Goal: Find contact information

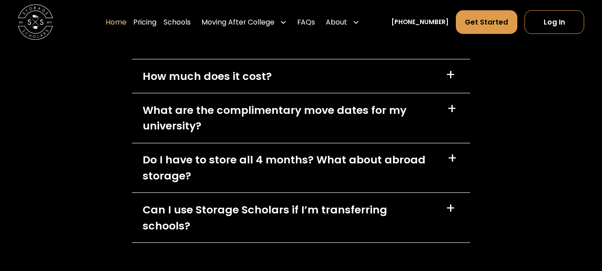
scroll to position [3027, 0]
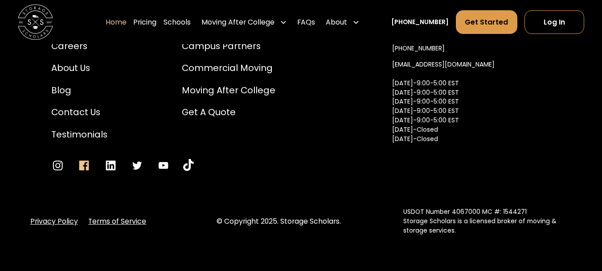
click at [79, 159] on icon "Go to Facebook" at bounding box center [84, 165] width 13 height 13
click at [56, 159] on icon "Go to Instagram" at bounding box center [57, 165] width 13 height 13
click at [91, 106] on div "Contact Us" at bounding box center [79, 112] width 56 height 13
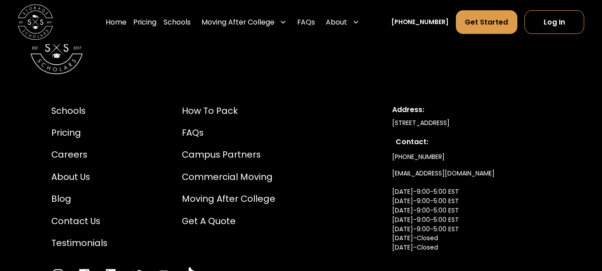
scroll to position [903, 0]
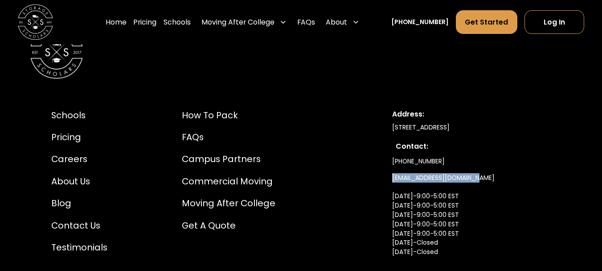
drag, startPoint x: 487, startPoint y: 177, endPoint x: 382, endPoint y: 175, distance: 105.7
click at [382, 175] on div "Schools Pricing Careers About Us Blog Contact Us Testimonials How to Pack FAQs …" at bounding box center [301, 196] width 542 height 218
copy link "[EMAIL_ADDRESS][DOMAIN_NAME]"
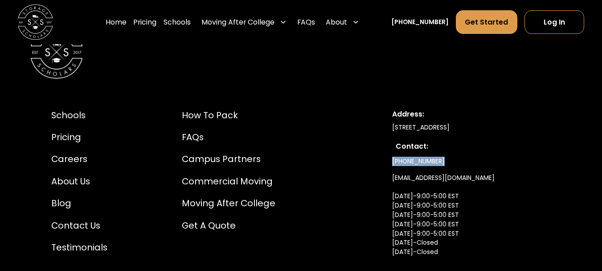
drag, startPoint x: 445, startPoint y: 162, endPoint x: 380, endPoint y: 157, distance: 64.9
click at [380, 157] on div "Schools Pricing Careers About Us Blog Contact Us Testimonials How to Pack FAQs …" at bounding box center [301, 196] width 542 height 218
copy link "[PHONE_NUMBER]"
click at [550, 136] on div "Address: 500 W 5th St, Suite 400, Winston Salem, NC 27101 Contact: (336) 815-01…" at bounding box center [471, 195] width 159 height 173
